Goal: Transaction & Acquisition: Purchase product/service

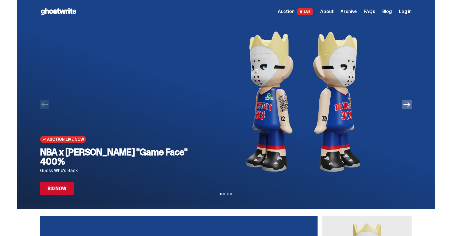
click at [296, 120] on img at bounding box center [303, 101] width 198 height 157
click at [58, 191] on link "Bid Now" at bounding box center [57, 188] width 34 height 13
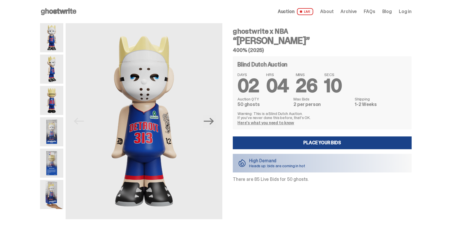
click at [57, 166] on img at bounding box center [51, 163] width 23 height 29
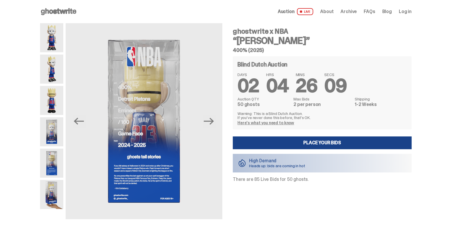
click at [55, 137] on img at bounding box center [51, 131] width 23 height 29
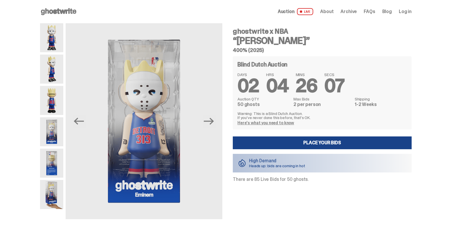
click at [52, 189] on img at bounding box center [51, 194] width 23 height 29
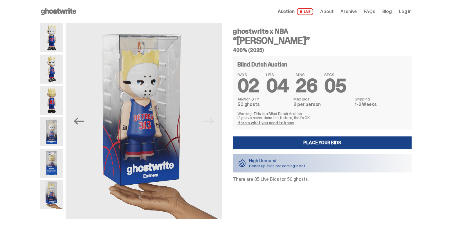
click at [53, 167] on img at bounding box center [51, 163] width 23 height 29
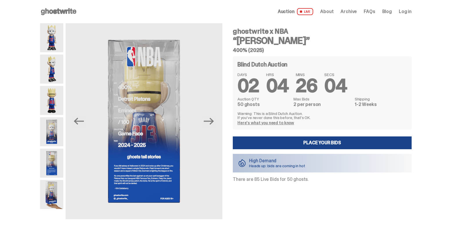
click at [54, 136] on img at bounding box center [51, 131] width 23 height 29
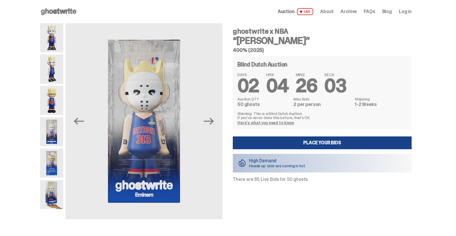
click at [52, 102] on img at bounding box center [51, 100] width 23 height 29
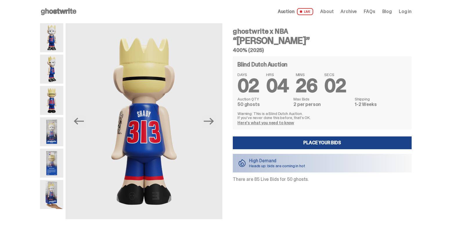
click at [50, 66] on img at bounding box center [51, 69] width 23 height 29
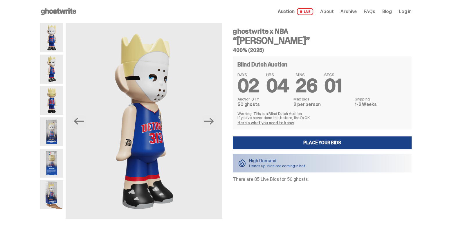
click at [51, 44] on img at bounding box center [51, 37] width 23 height 29
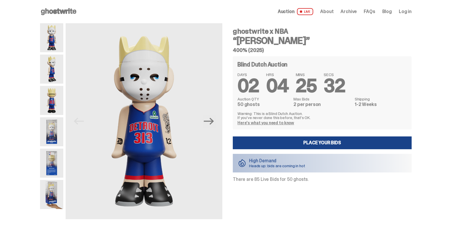
click at [289, 123] on link "Here's what you need to know" at bounding box center [265, 122] width 57 height 5
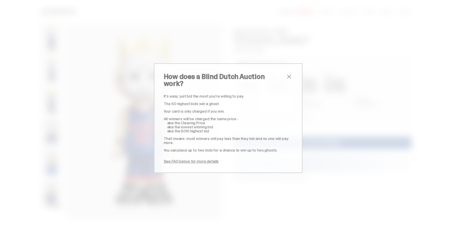
click at [288, 80] on span "close" at bounding box center [289, 76] width 7 height 7
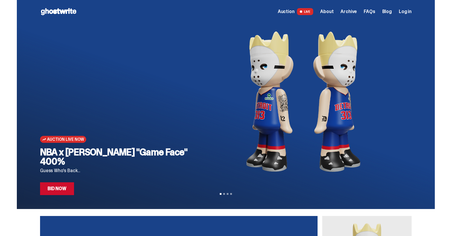
click at [352, 11] on span "Archive" at bounding box center [348, 11] width 16 height 5
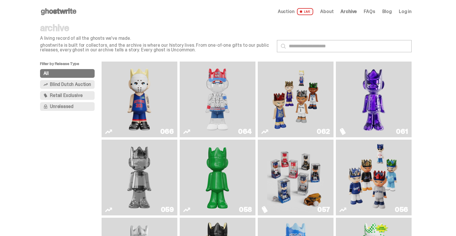
click at [142, 93] on img "Eminem" at bounding box center [139, 99] width 57 height 71
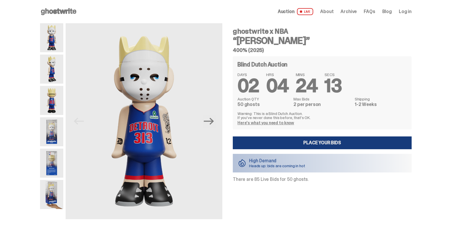
click at [306, 144] on link "Place your Bids" at bounding box center [322, 142] width 179 height 13
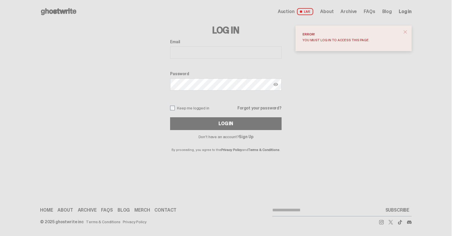
click at [250, 137] on link "Sign Up" at bounding box center [246, 136] width 14 height 5
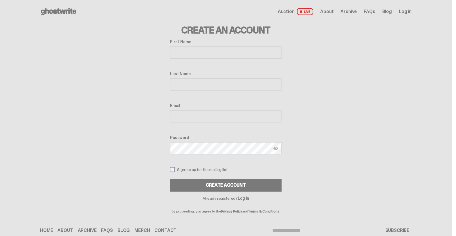
click at [205, 51] on input "First Name" at bounding box center [225, 52] width 111 height 12
type input "****"
type input "******"
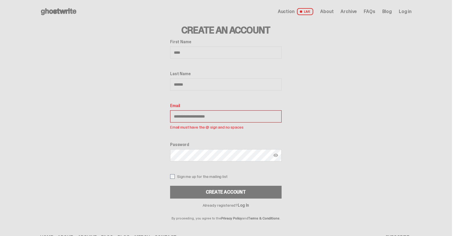
type input "**********"
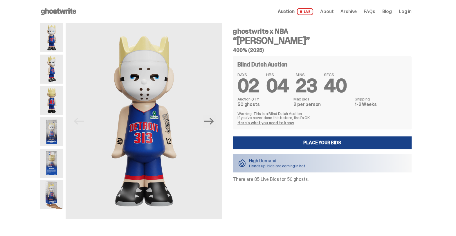
click at [59, 12] on use at bounding box center [58, 11] width 35 height 7
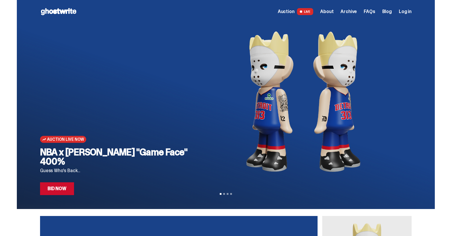
click at [375, 12] on span "FAQs" at bounding box center [369, 11] width 11 height 5
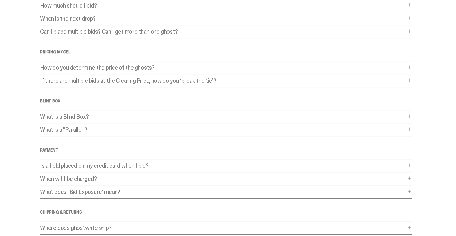
scroll to position [70, 0]
click at [258, 66] on p "How do you determine the price of the ghosts?" at bounding box center [223, 67] width 366 height 6
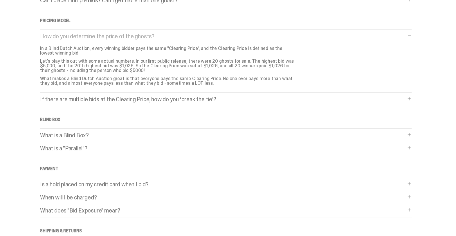
scroll to position [0, 0]
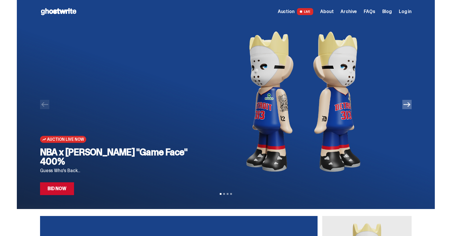
click at [281, 66] on img at bounding box center [303, 101] width 198 height 157
click at [66, 190] on link "Bid Now" at bounding box center [57, 188] width 34 height 13
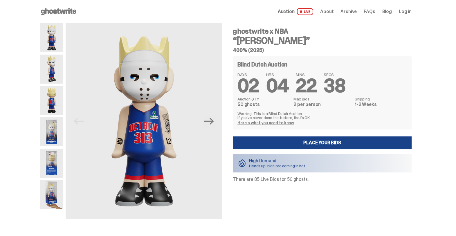
click at [53, 68] on img at bounding box center [51, 69] width 23 height 29
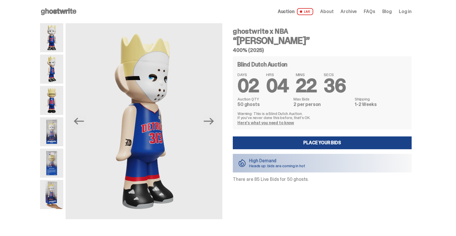
click at [53, 96] on img at bounding box center [51, 100] width 23 height 29
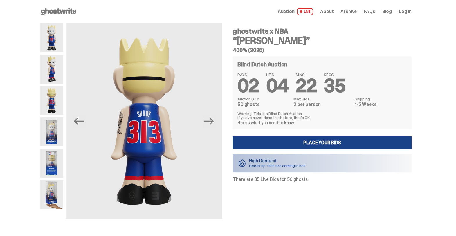
click at [53, 128] on img at bounding box center [51, 131] width 23 height 29
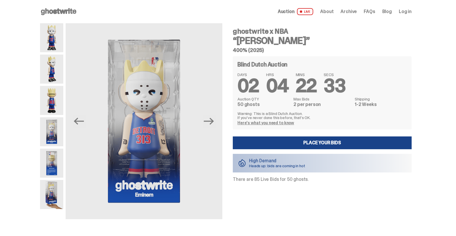
click at [53, 159] on img at bounding box center [51, 163] width 23 height 29
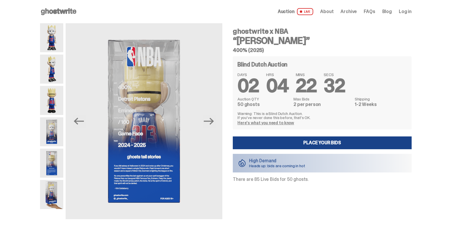
click at [52, 189] on img at bounding box center [51, 194] width 23 height 29
